Goal: Task Accomplishment & Management: Use online tool/utility

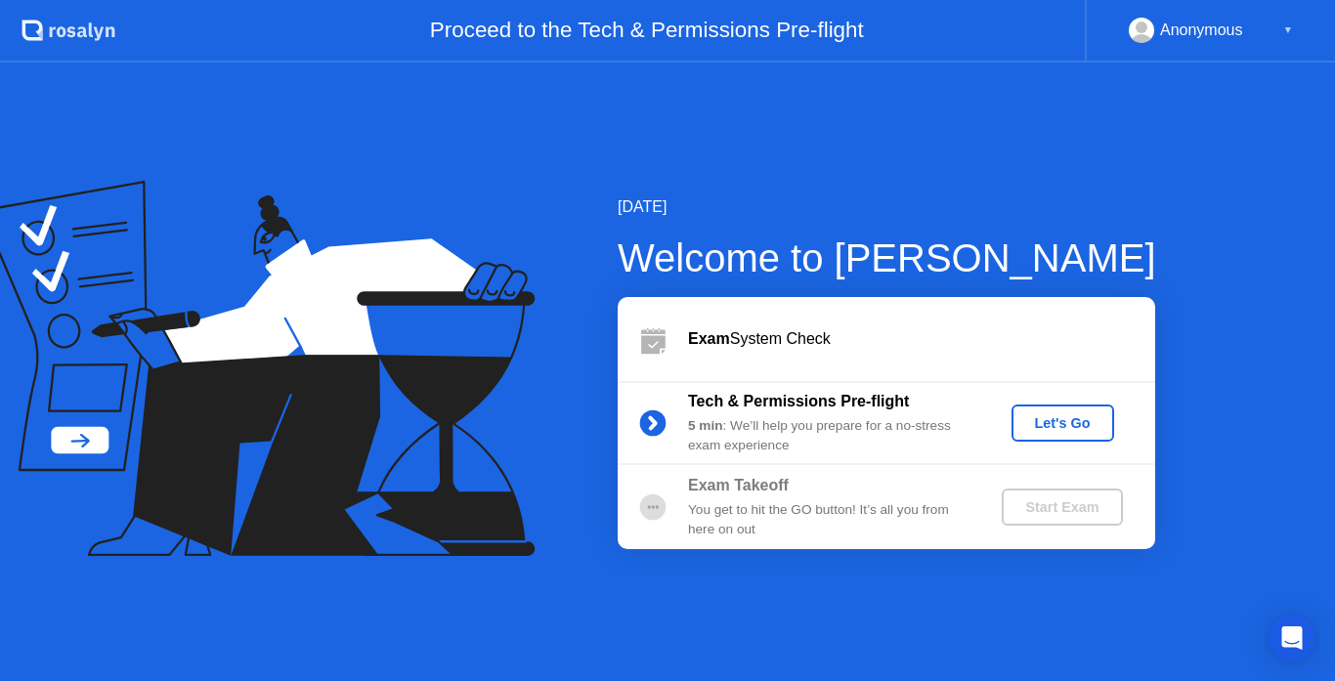
click at [1053, 415] on div "Let's Go" at bounding box center [1062, 423] width 87 height 16
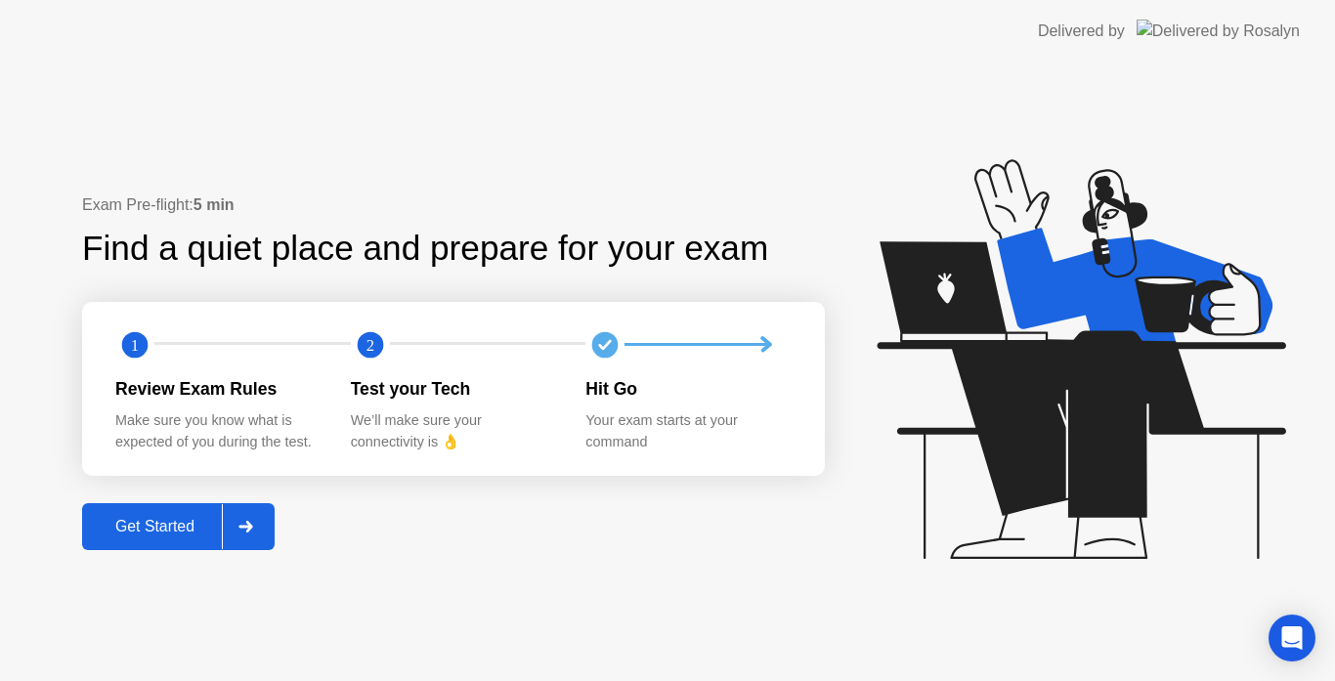
click at [147, 539] on button "Get Started" at bounding box center [178, 526] width 192 height 47
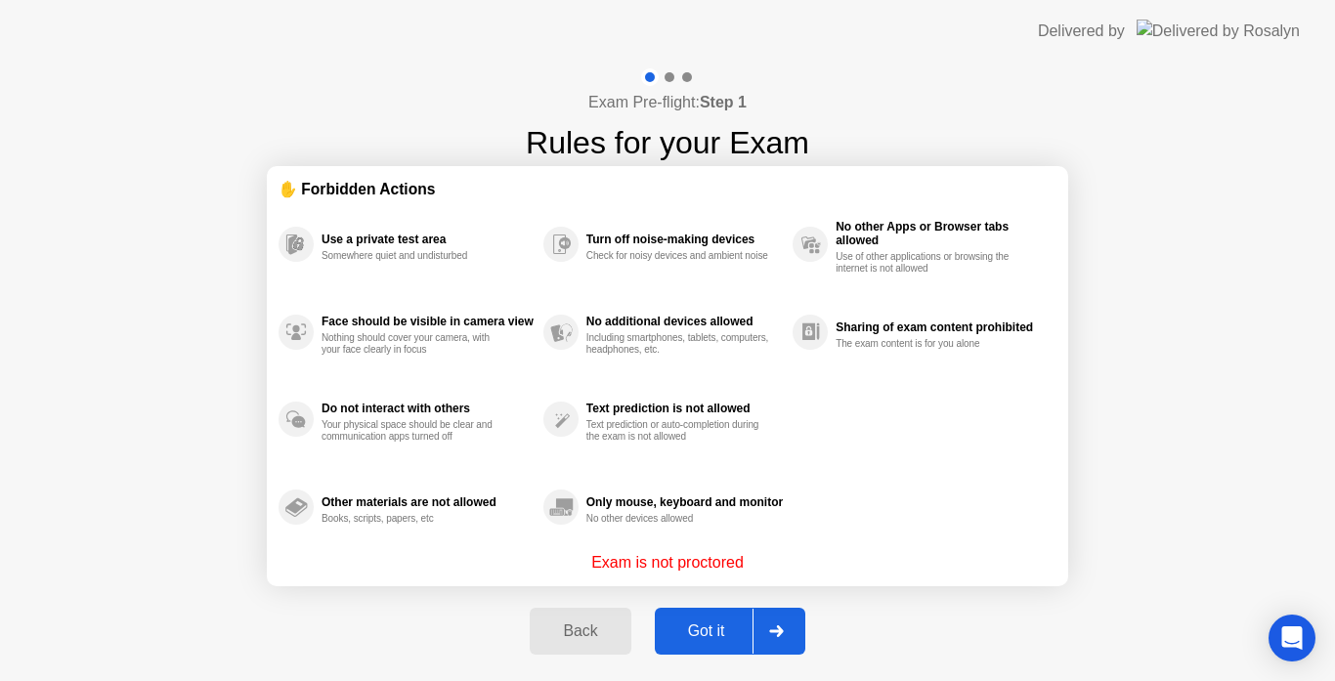
click at [708, 645] on button "Got it" at bounding box center [730, 631] width 150 height 47
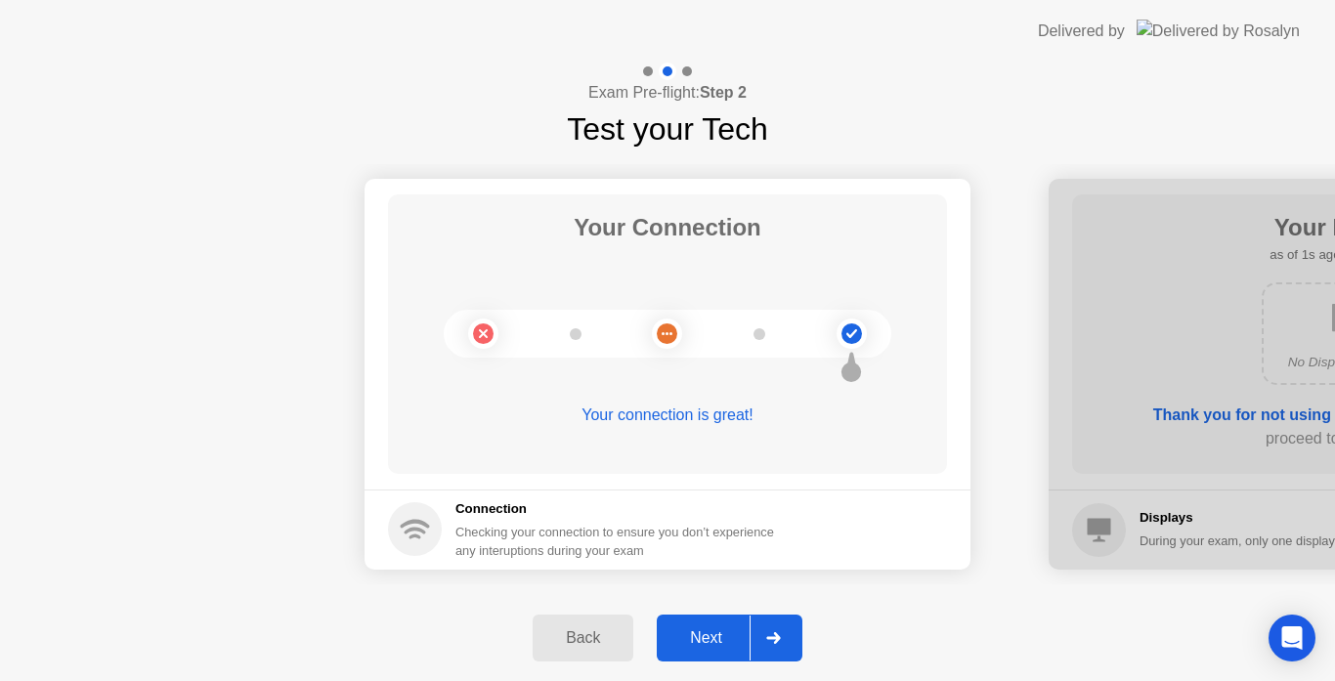
click at [715, 639] on div "Next" at bounding box center [705, 638] width 87 height 18
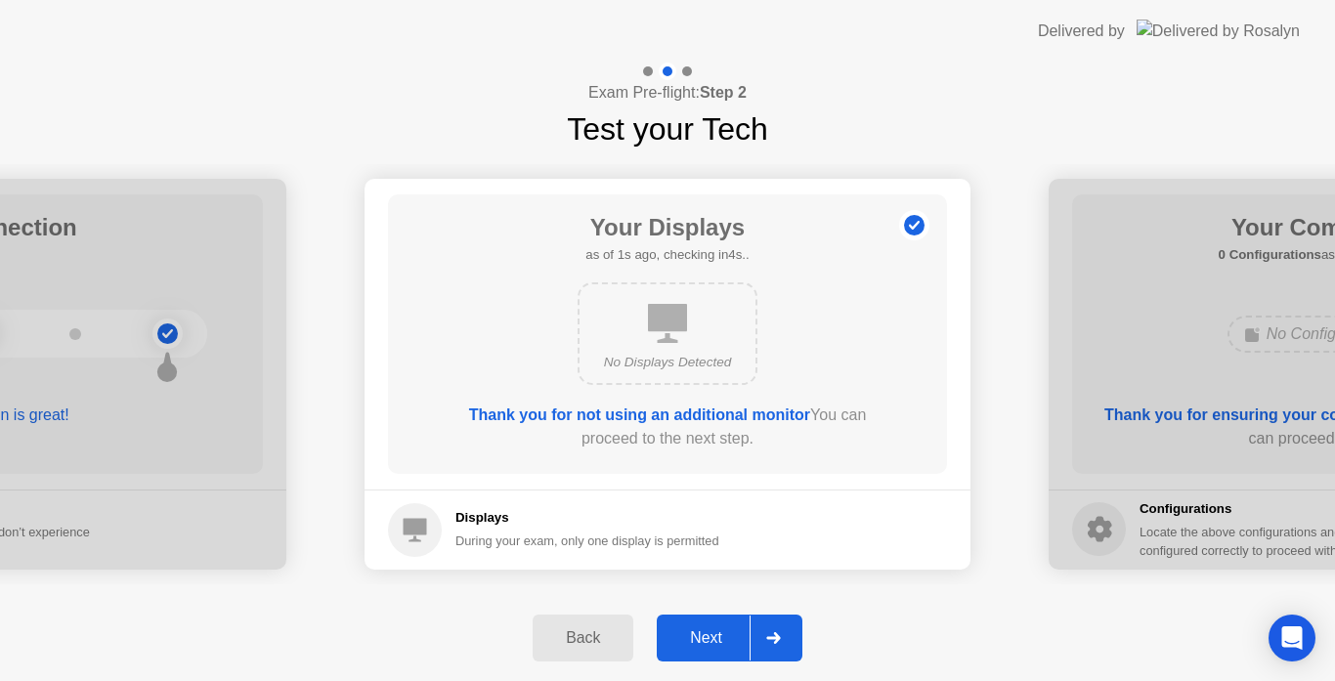
click at [715, 639] on div "Next" at bounding box center [705, 638] width 87 height 18
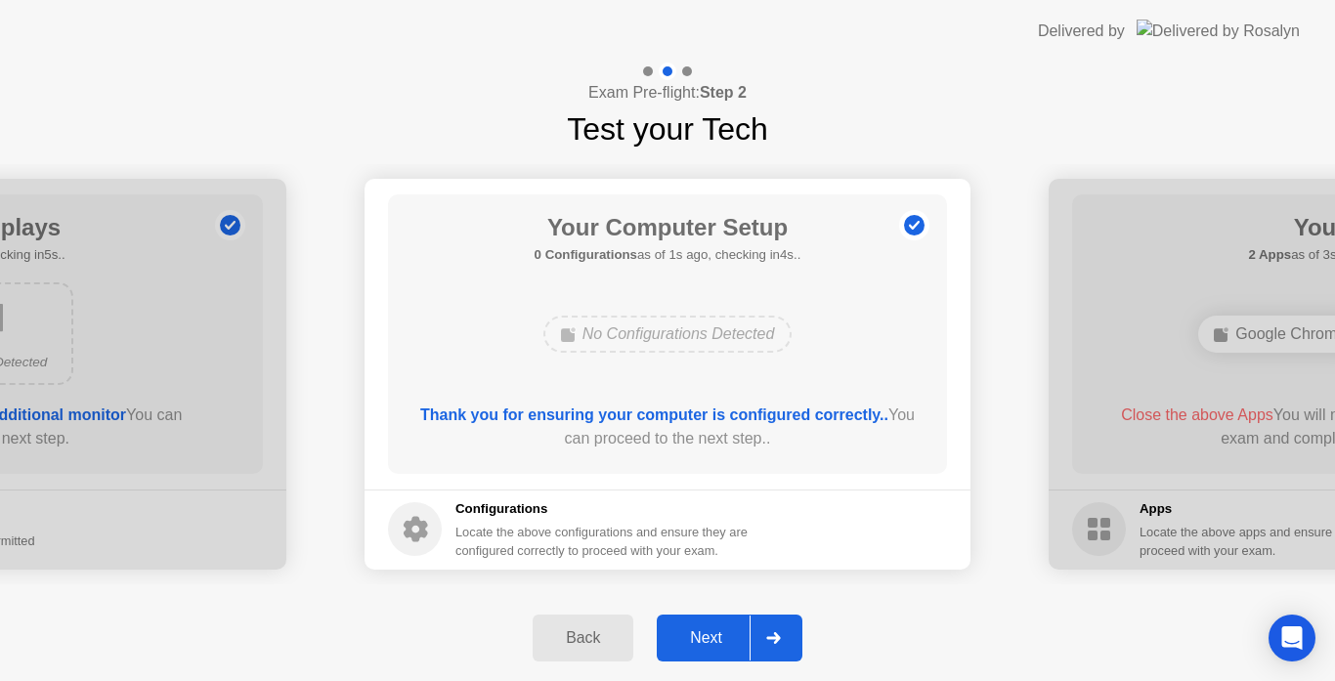
click at [715, 639] on div "Next" at bounding box center [705, 638] width 87 height 18
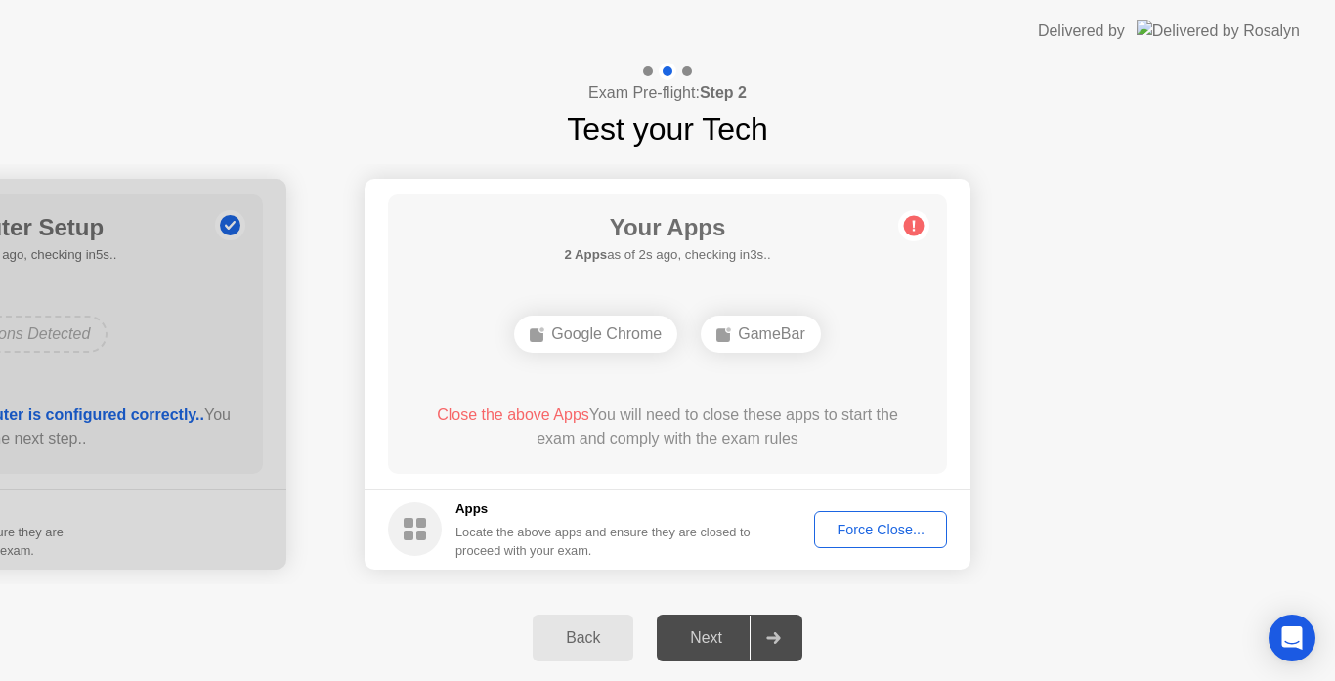
drag, startPoint x: 766, startPoint y: 331, endPoint x: 777, endPoint y: 344, distance: 16.6
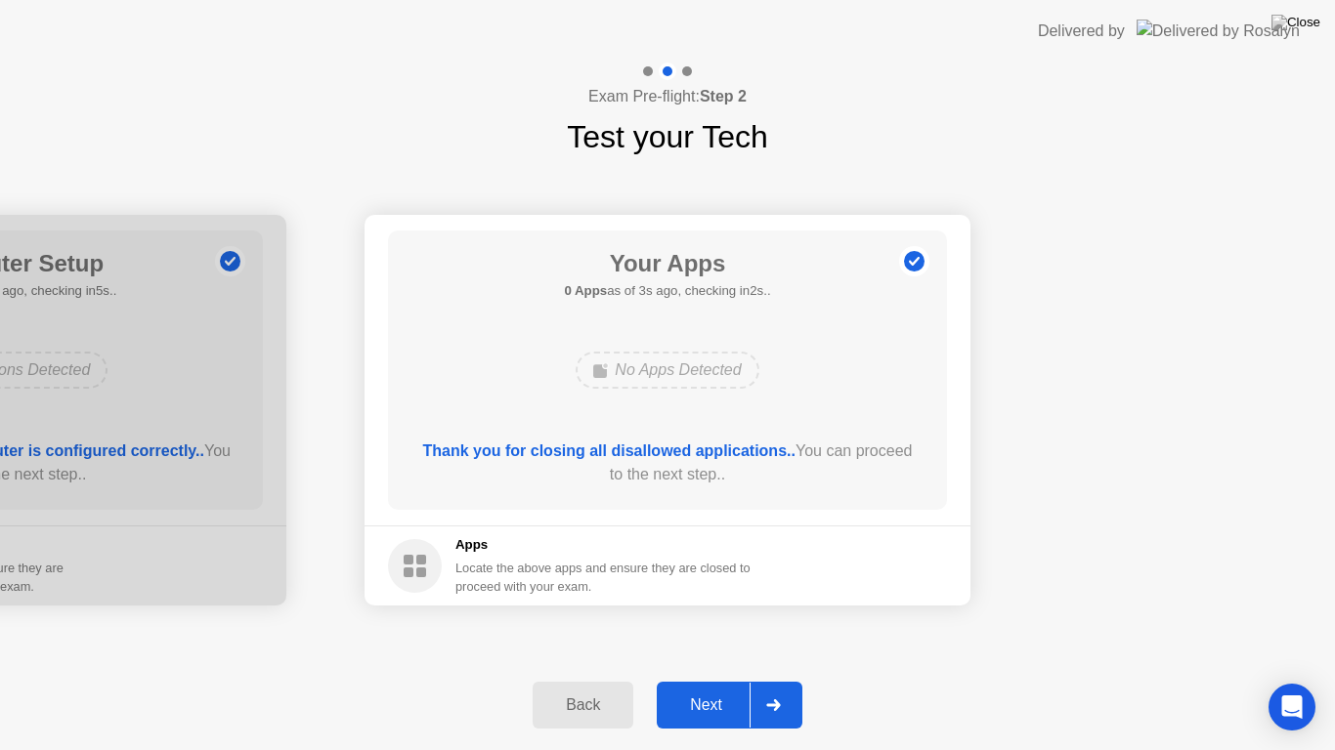
click at [720, 680] on div "Next" at bounding box center [705, 706] width 87 height 18
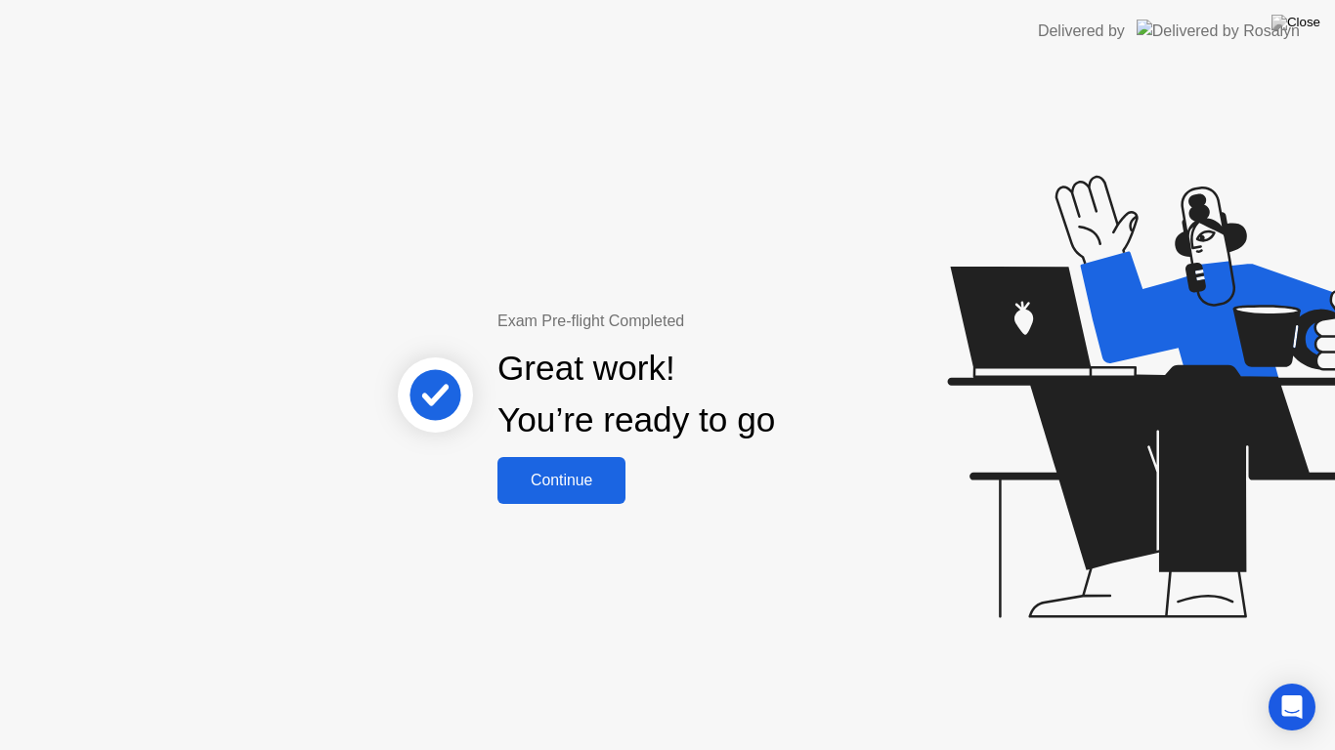
click at [608, 486] on div "Continue" at bounding box center [561, 481] width 116 height 18
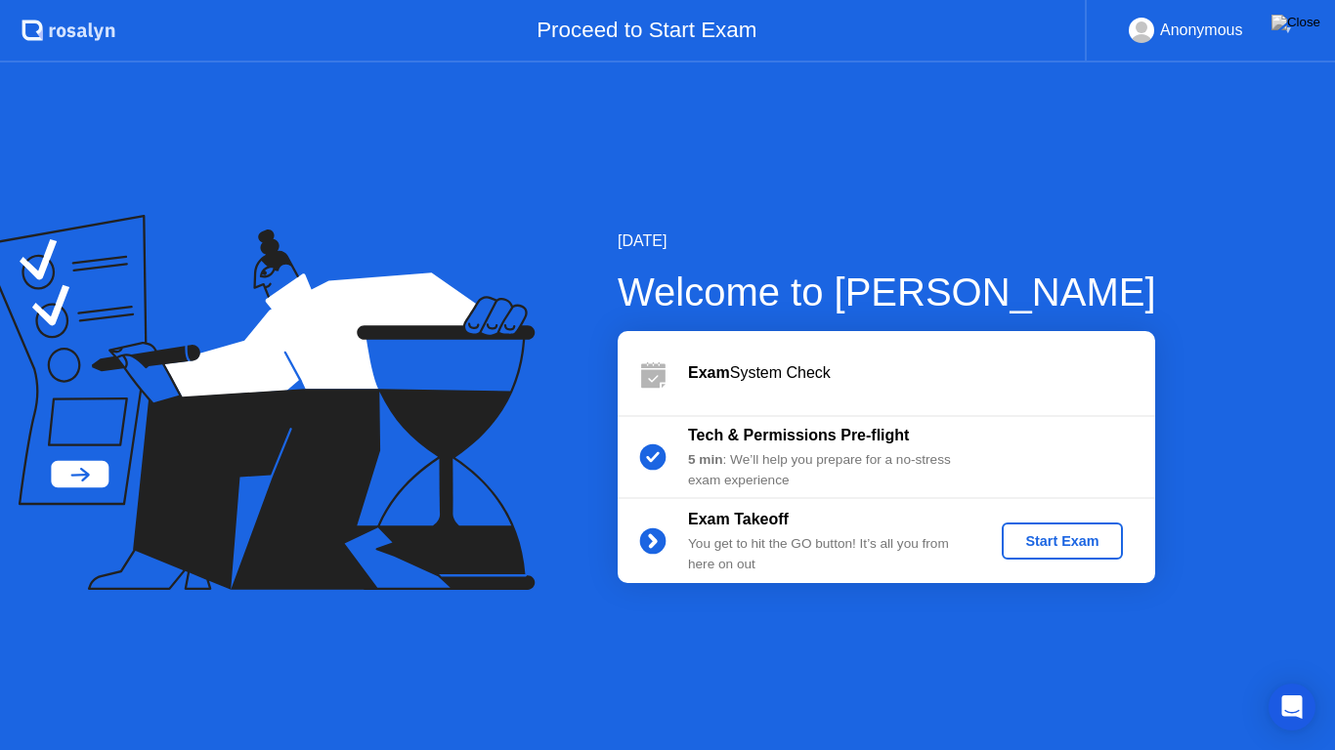
click at [1065, 541] on div "Start Exam" at bounding box center [1061, 542] width 105 height 16
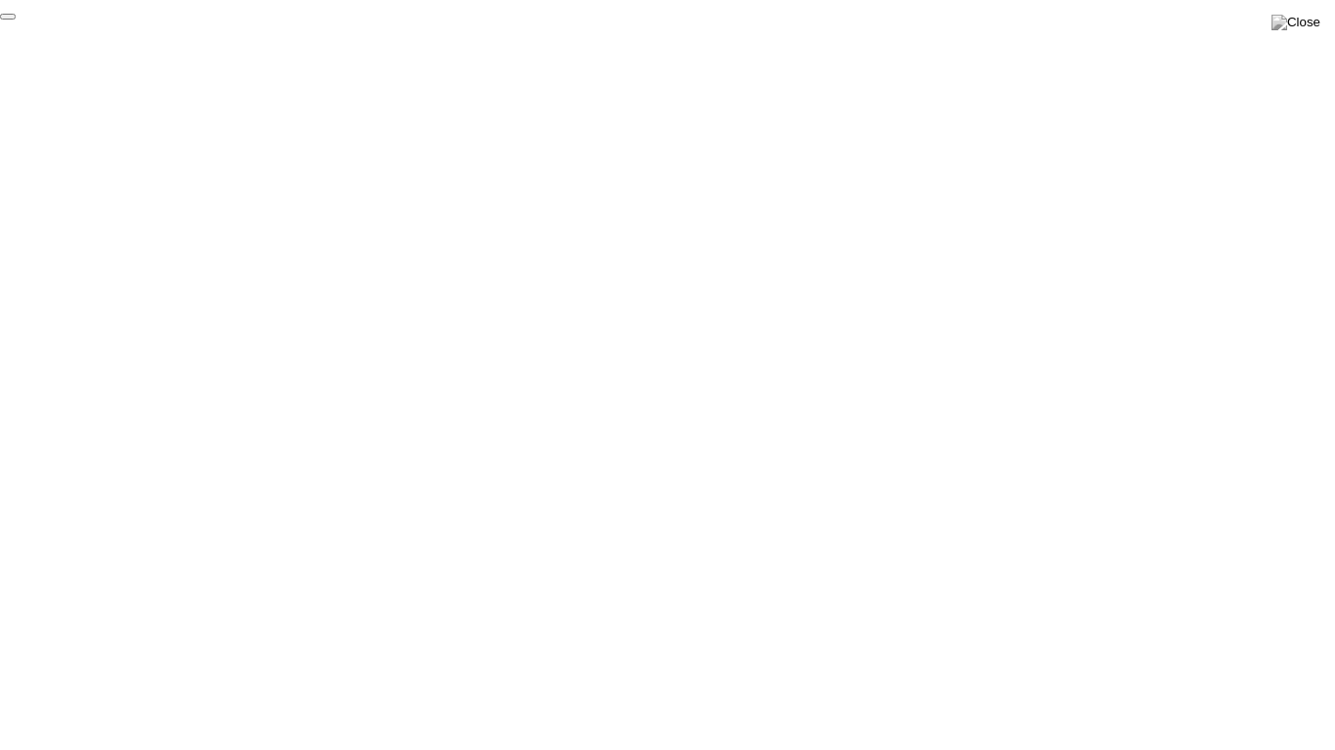
click div "End Proctoring Session"
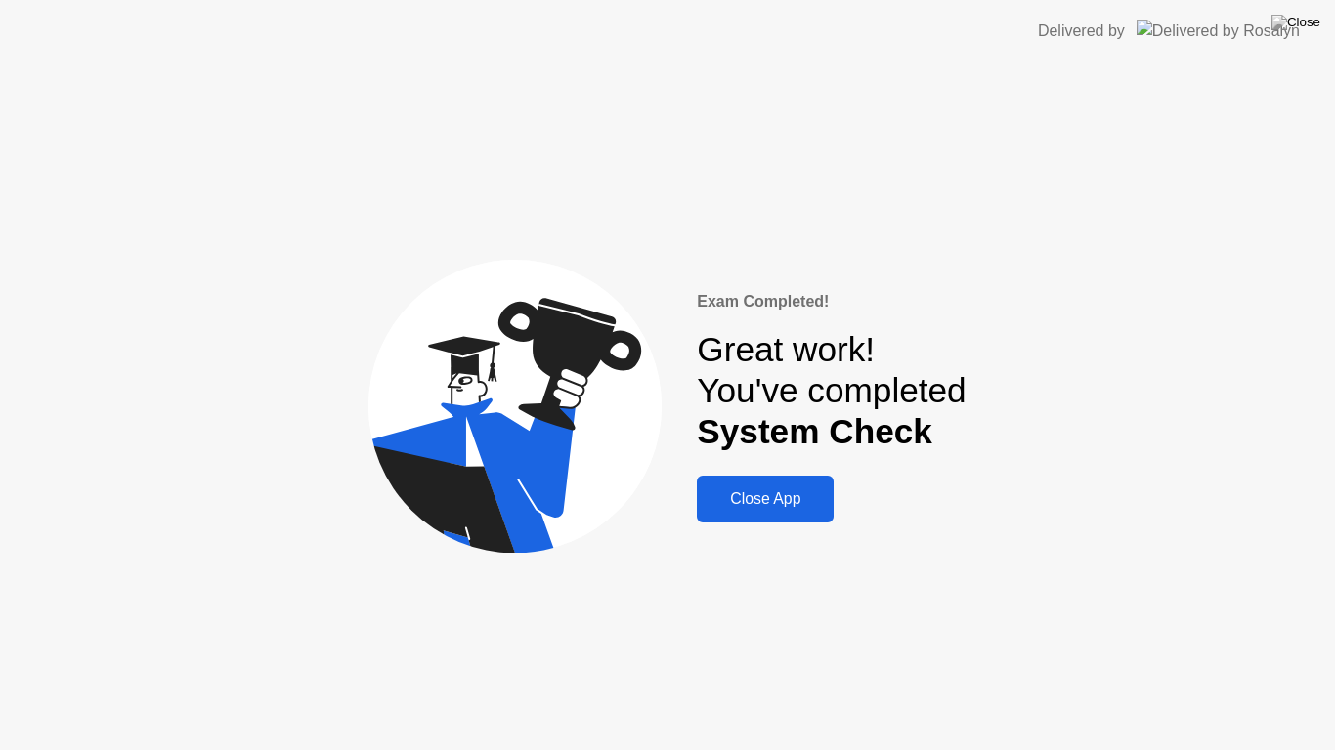
click at [790, 501] on div "Close App" at bounding box center [765, 500] width 125 height 18
